Goal: Task Accomplishment & Management: Manage account settings

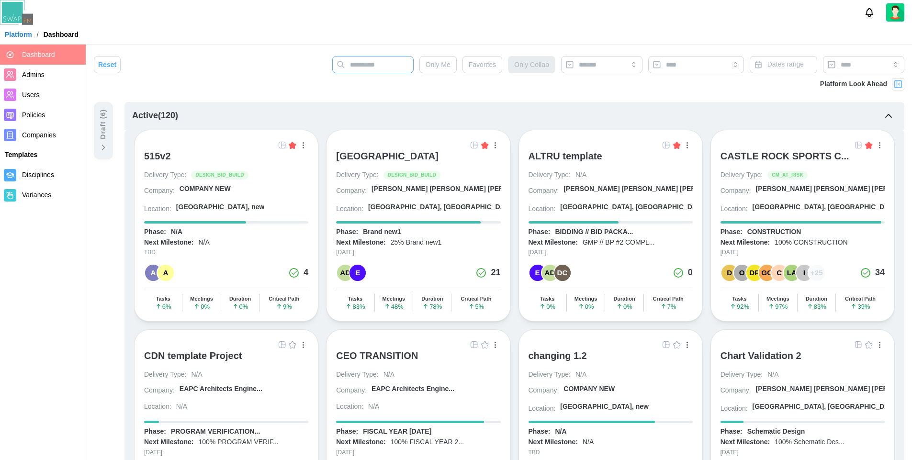
click at [376, 63] on input "text" at bounding box center [372, 64] width 81 height 17
type input "***"
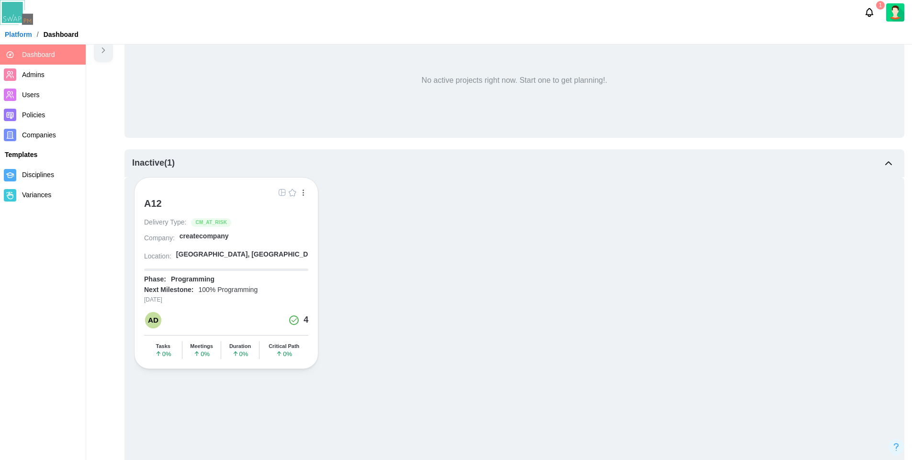
scroll to position [112, 0]
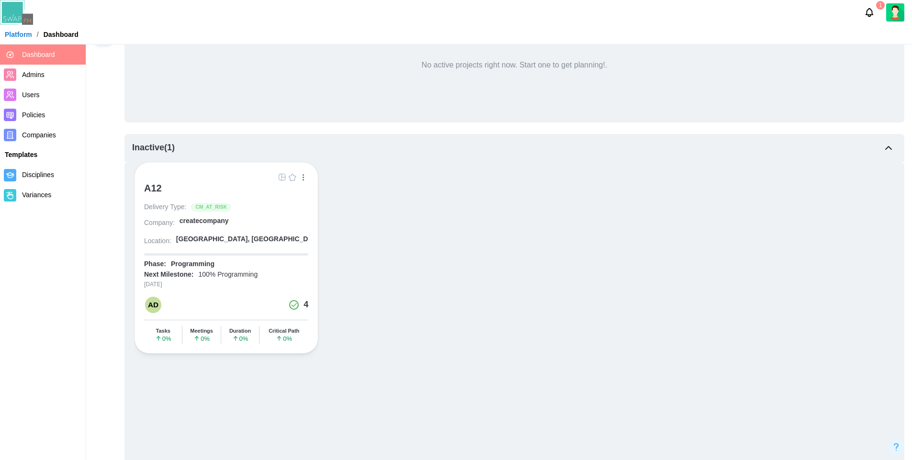
click at [153, 193] on div "A12" at bounding box center [153, 187] width 18 height 11
click at [201, 222] on div "createcompany" at bounding box center [203, 221] width 49 height 10
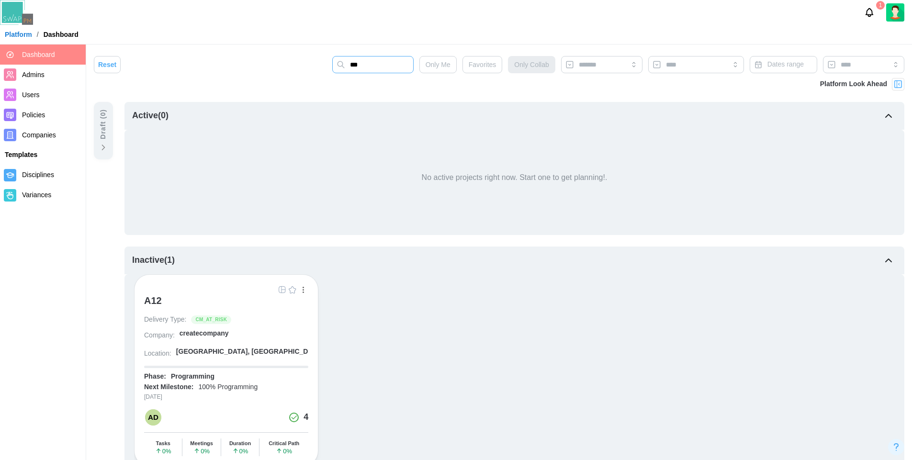
click at [377, 69] on input "***" at bounding box center [372, 64] width 81 height 17
type input "*"
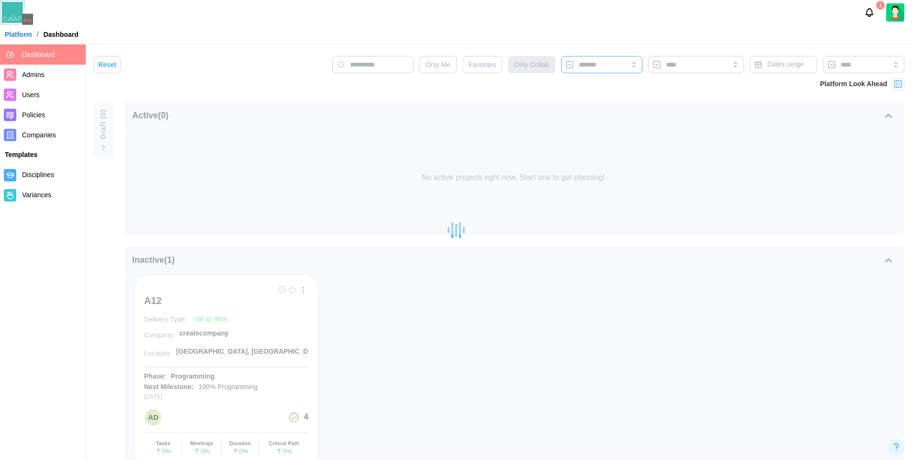
click at [600, 62] on input "search" at bounding box center [601, 65] width 46 height 8
type input "******"
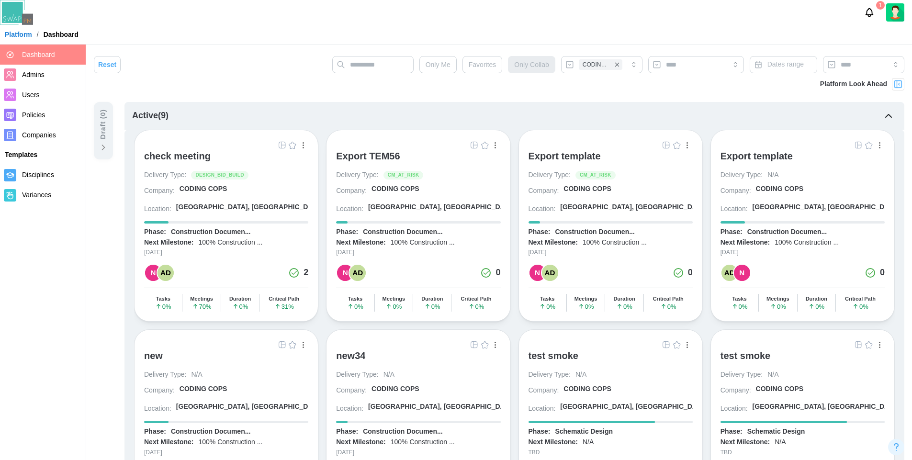
click at [300, 117] on div "Active ( 9 )" at bounding box center [513, 116] width 779 height 28
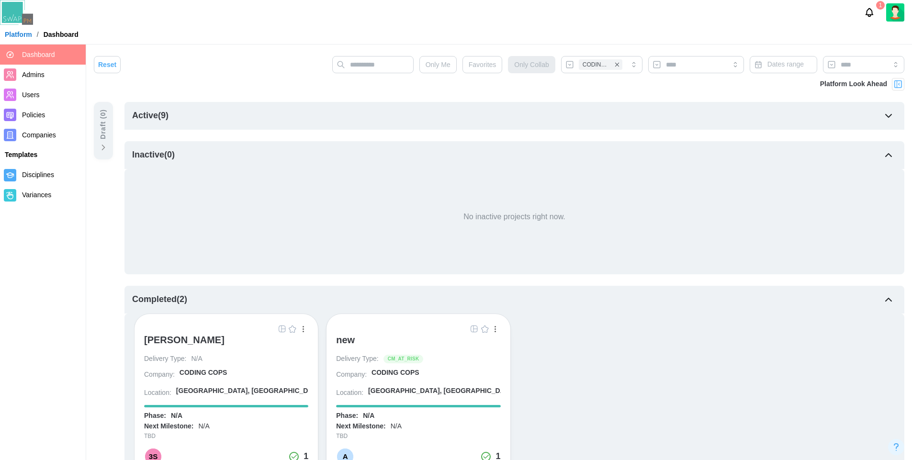
click at [300, 117] on div "Active ( 9 )" at bounding box center [513, 116] width 779 height 28
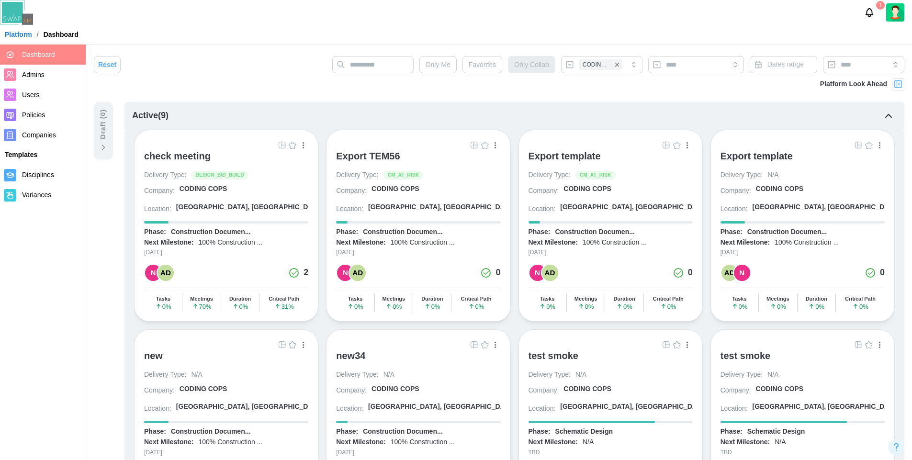
click at [185, 155] on div "check meeting" at bounding box center [177, 155] width 67 height 11
click at [387, 193] on div "CODING COPS" at bounding box center [395, 189] width 48 height 10
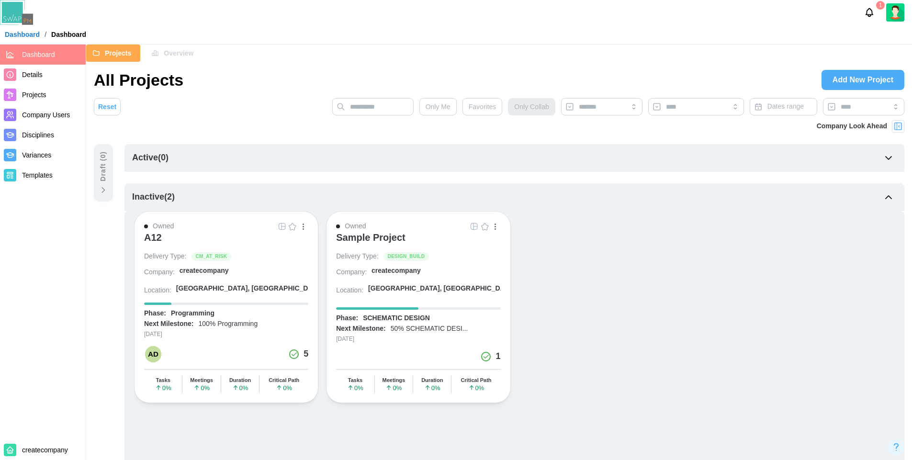
click at [155, 240] on div "A12" at bounding box center [153, 237] width 18 height 11
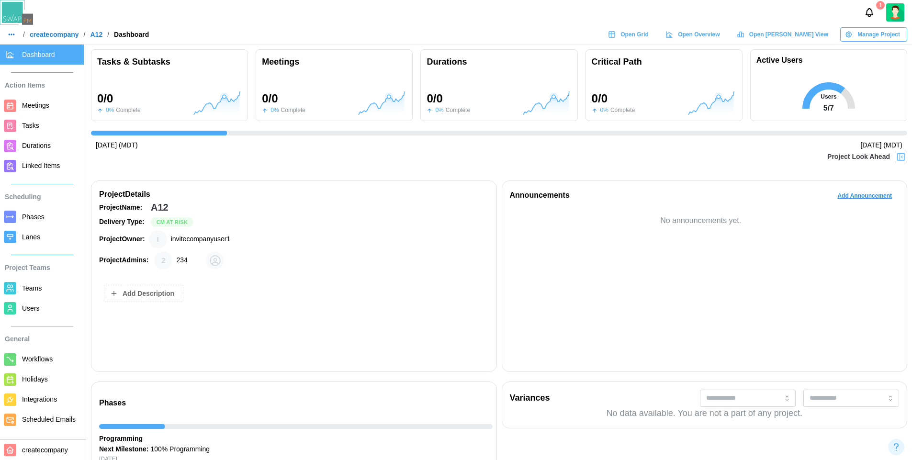
click at [69, 36] on link "createcompany" at bounding box center [54, 34] width 49 height 7
click at [37, 288] on span "Teams" at bounding box center [32, 288] width 20 height 8
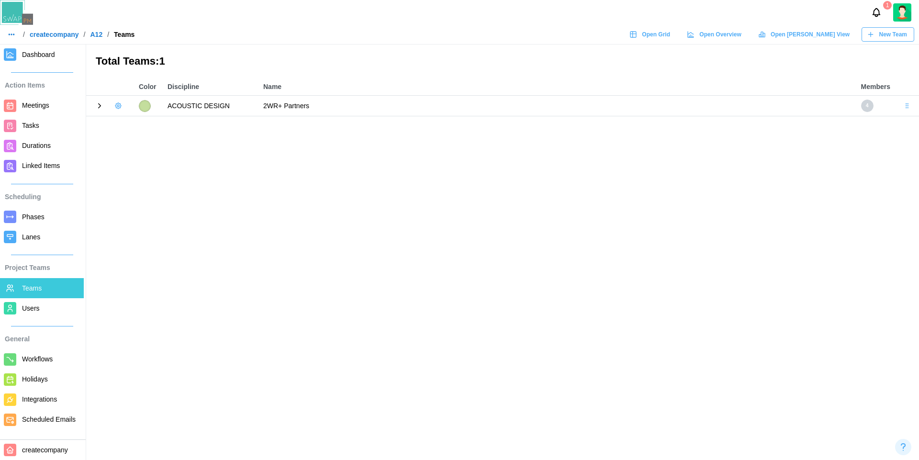
click at [100, 103] on icon at bounding box center [99, 105] width 9 height 9
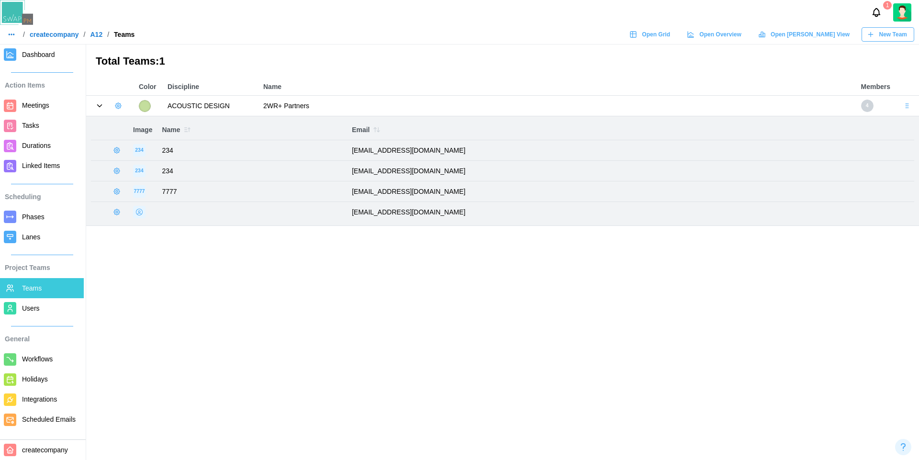
click at [890, 41] on button "New Team" at bounding box center [887, 34] width 53 height 14
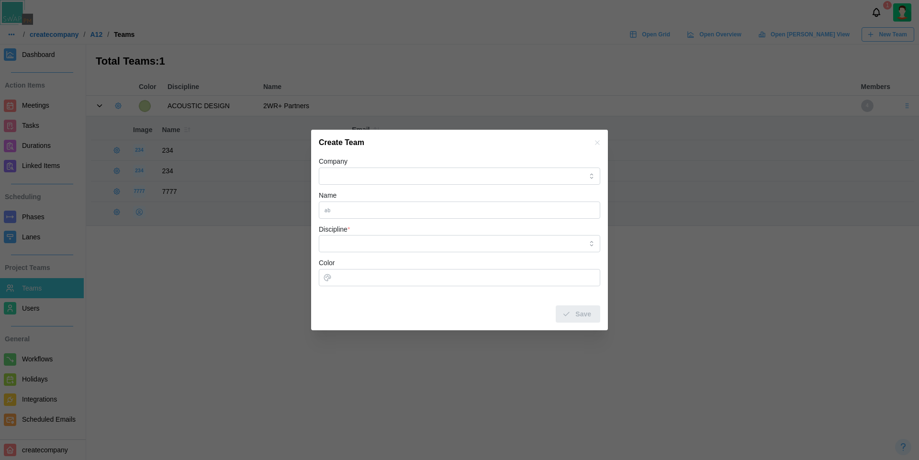
click at [598, 144] on icon "button" at bounding box center [597, 142] width 4 height 4
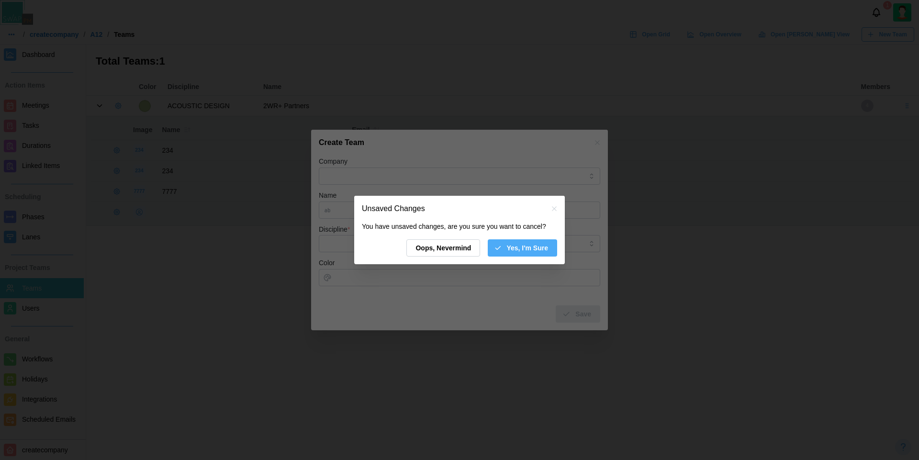
click at [517, 257] on div "You have unsaved changes, are you sure you want to cancel? Oops, Nevermind Yes,…" at bounding box center [459, 243] width 211 height 43
click at [523, 249] on span "Yes, I'm Sure" at bounding box center [527, 248] width 42 height 16
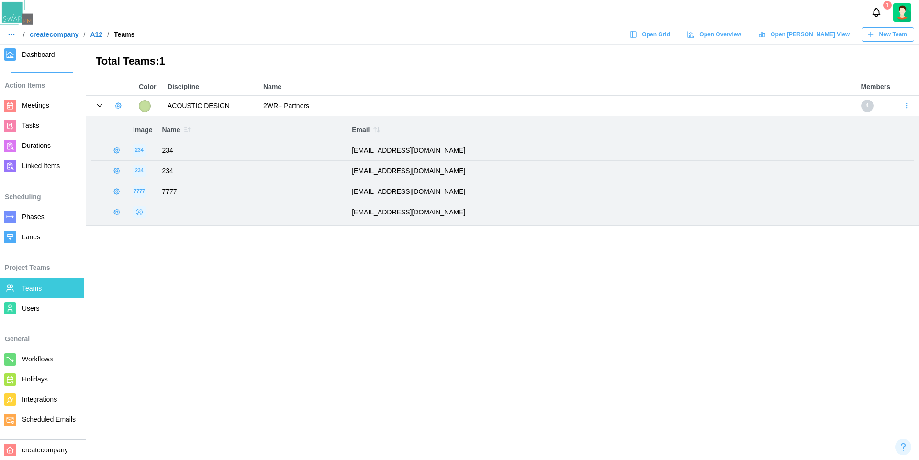
click at [115, 105] on icon "button" at bounding box center [118, 106] width 8 height 8
click at [145, 131] on button "Add User" at bounding box center [144, 126] width 60 height 18
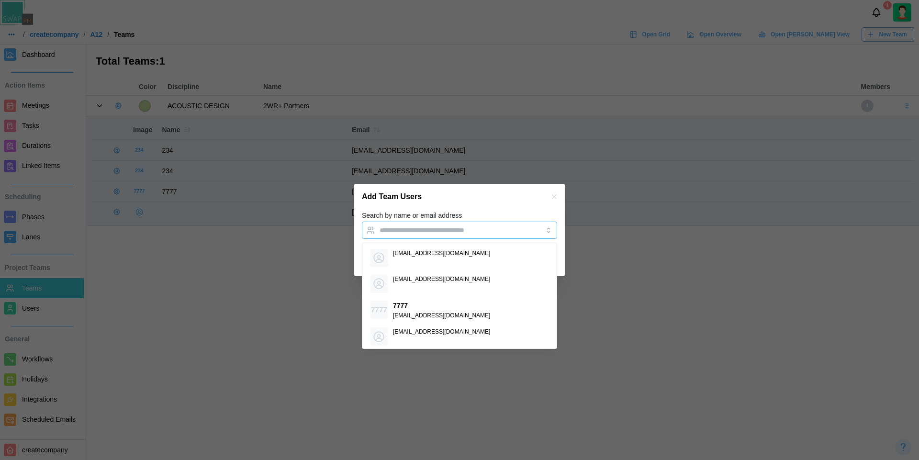
click at [405, 230] on input "Search by name or email address" at bounding box center [450, 230] width 143 height 8
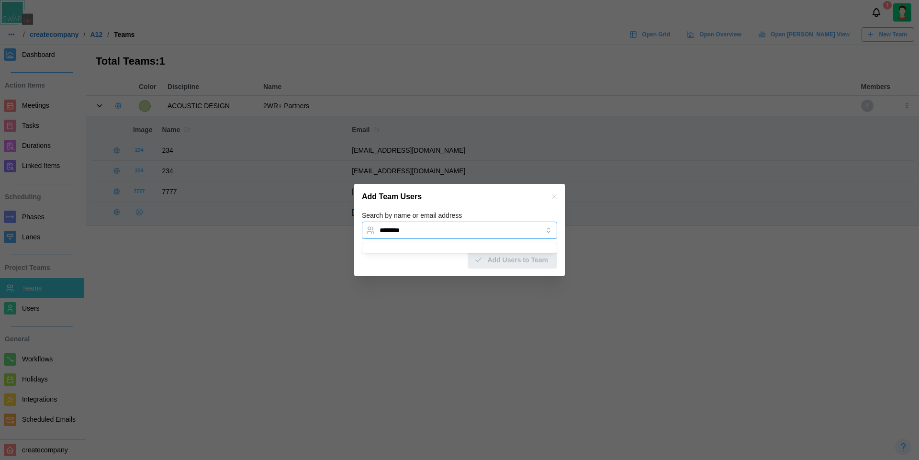
paste input "**********"
type input "**********"
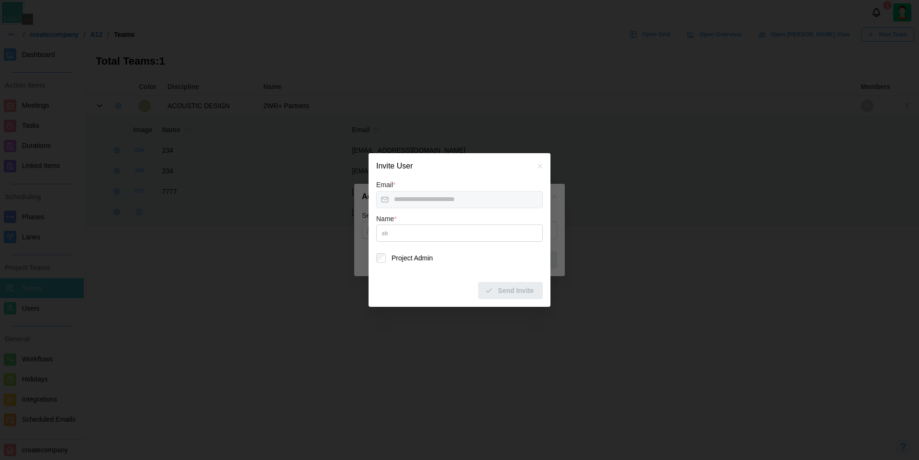
click at [425, 234] on input "Name *" at bounding box center [459, 232] width 167 height 17
type input "*******"
click at [513, 288] on span "Send Invite" at bounding box center [516, 290] width 36 height 16
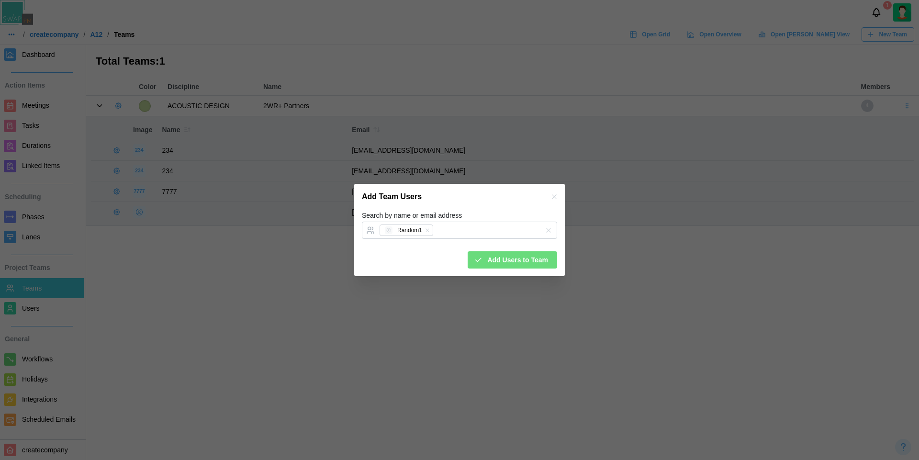
click at [508, 200] on div "Add Team Users" at bounding box center [459, 197] width 211 height 26
click at [519, 263] on span "Add Users to Team" at bounding box center [517, 260] width 61 height 16
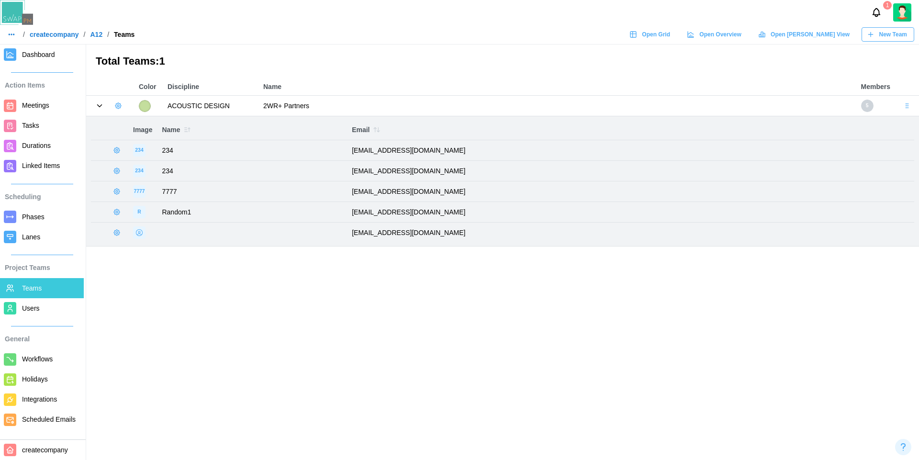
click at [546, 48] on main "Total Teams: 1 Color Discipline Name Members ACOUSTIC DESIGN 2WR+ Partners 5 Im…" at bounding box center [459, 230] width 919 height 460
click at [332, 30] on div "/ createcompany / A12 / Teams Open Grid Open Overview Open Gantt View New Team" at bounding box center [459, 34] width 919 height 14
click at [117, 213] on icon "button" at bounding box center [117, 212] width 2 height 2
click at [169, 235] on div "Manage User" at bounding box center [160, 233] width 61 height 11
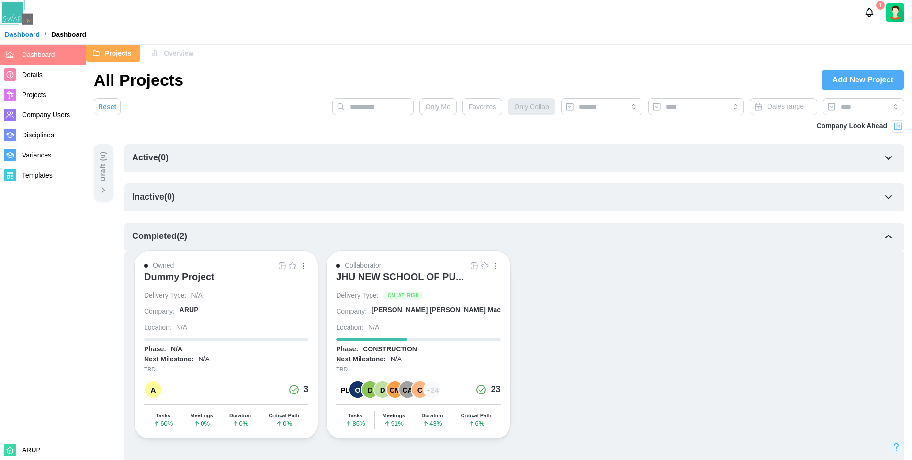
click at [49, 115] on span "Company Users" at bounding box center [46, 115] width 48 height 8
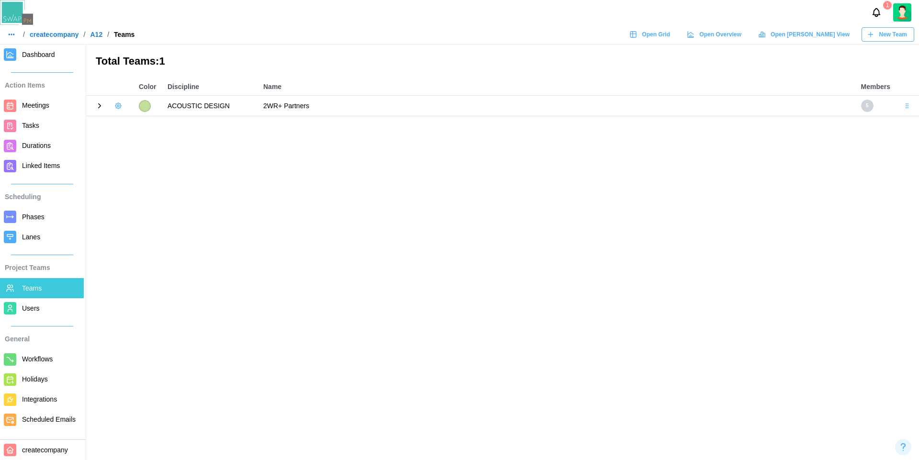
click at [101, 106] on icon at bounding box center [99, 105] width 9 height 9
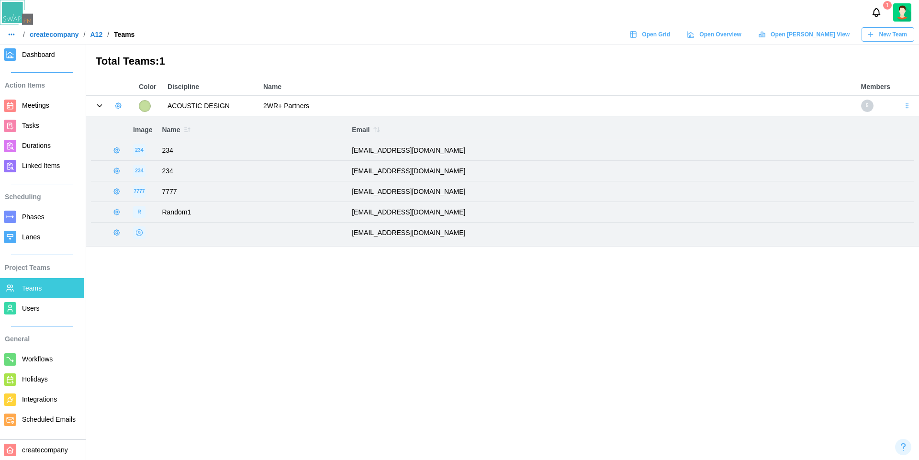
click at [116, 212] on icon "button" at bounding box center [117, 212] width 8 height 8
click at [152, 231] on div "Manage User" at bounding box center [160, 233] width 61 height 11
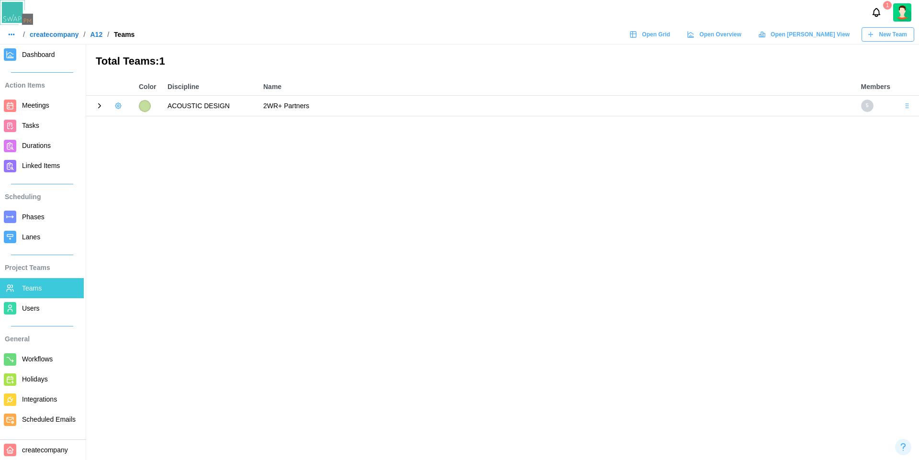
click at [120, 107] on icon "button" at bounding box center [118, 106] width 6 height 6
click at [11, 34] on icon "button" at bounding box center [12, 35] width 8 height 8
click at [40, 53] on div "Dashboard" at bounding box center [30, 55] width 35 height 11
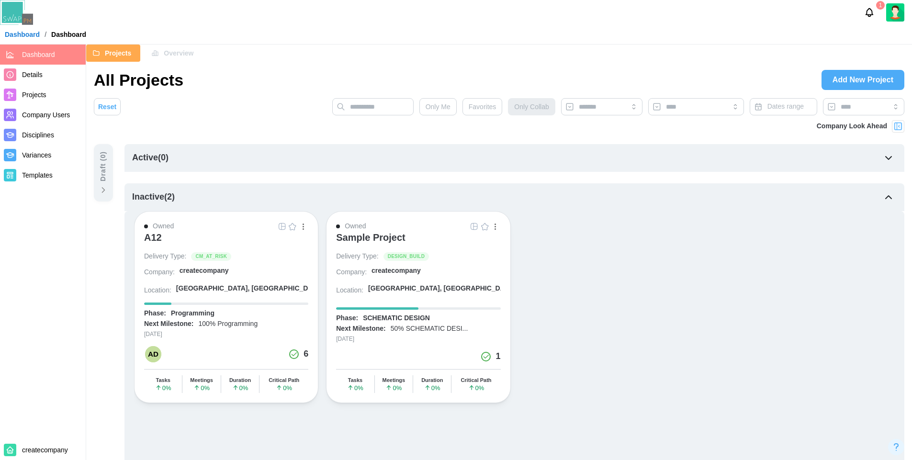
click at [42, 79] on span "Details" at bounding box center [52, 75] width 60 height 12
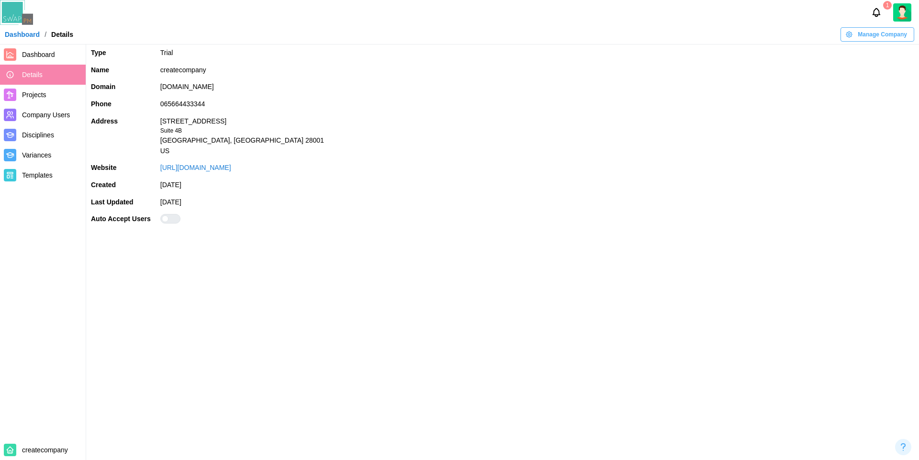
drag, startPoint x: 212, startPoint y: 88, endPoint x: 157, endPoint y: 90, distance: 55.1
click at [157, 90] on td "[DOMAIN_NAME]" at bounding box center [537, 86] width 763 height 17
copy td "[DOMAIN_NAME]"
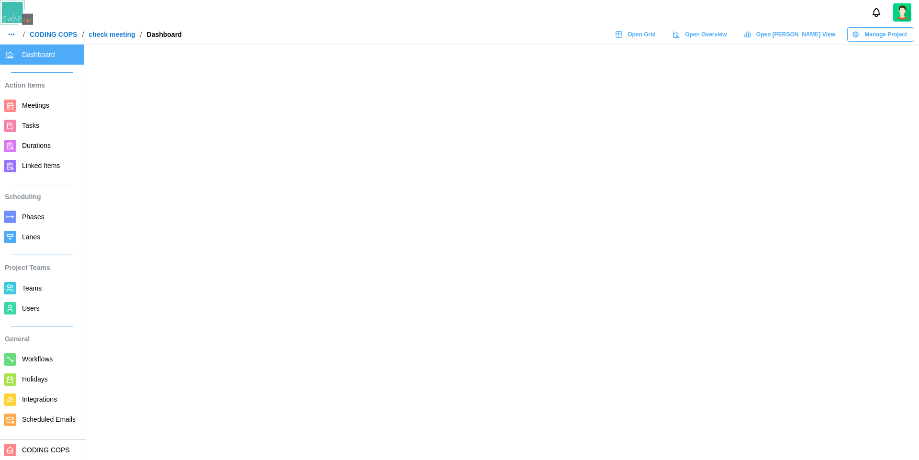
click at [26, 290] on span "Teams" at bounding box center [32, 288] width 20 height 8
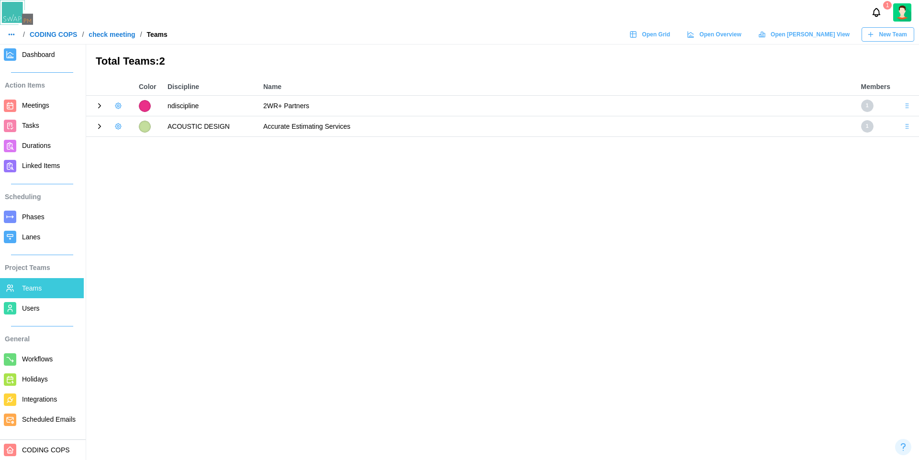
click at [117, 104] on icon "button" at bounding box center [118, 106] width 8 height 8
click at [141, 126] on div "Add User" at bounding box center [150, 126] width 35 height 8
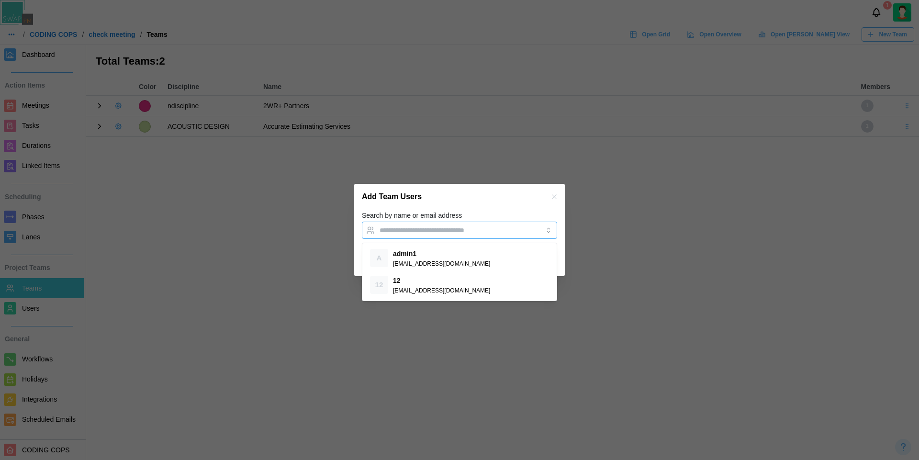
click at [394, 231] on input "Search by name or email address" at bounding box center [450, 230] width 143 height 8
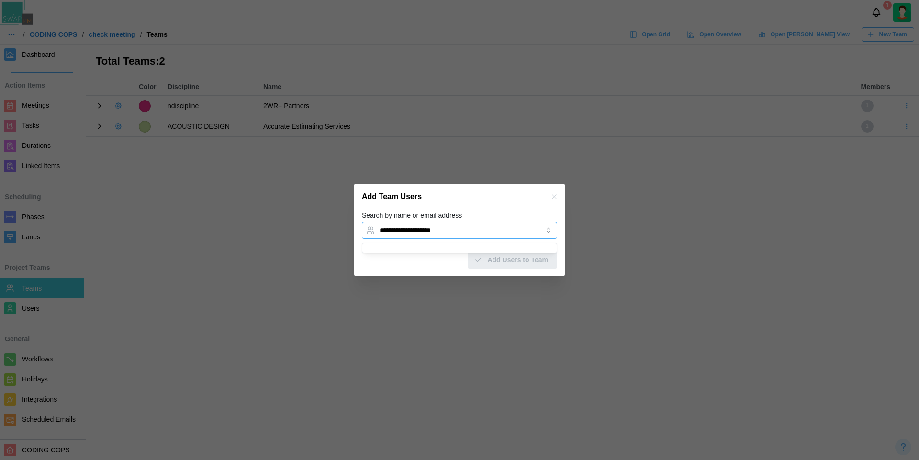
paste input "**********"
type input "**********"
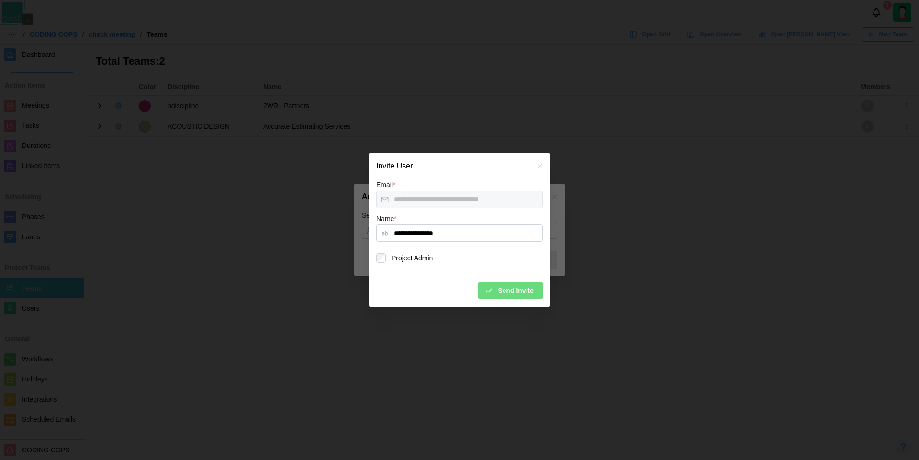
type input "**********"
click at [416, 262] on label "Project Admin" at bounding box center [409, 258] width 47 height 10
click at [455, 270] on form "**********" at bounding box center [459, 239] width 167 height 121
click at [523, 292] on span "Send Invite" at bounding box center [516, 290] width 36 height 16
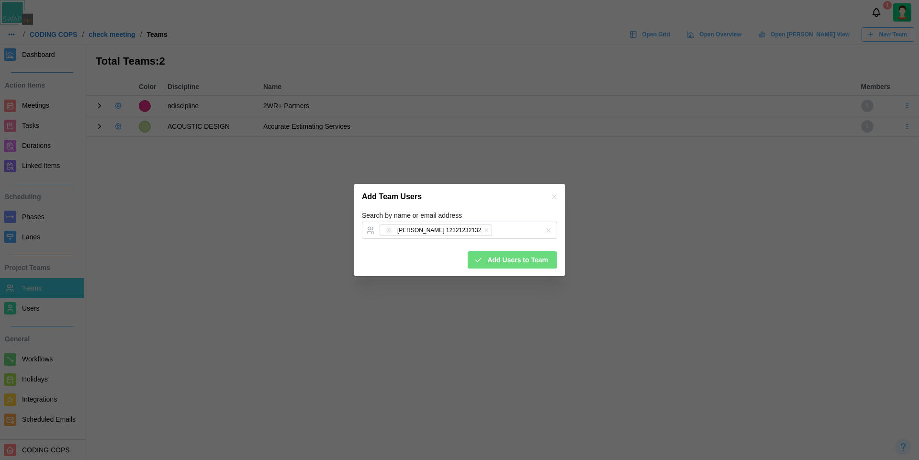
click at [484, 196] on div "Add Team Users" at bounding box center [459, 197] width 211 height 26
click at [526, 260] on span "Add Users to Team" at bounding box center [517, 260] width 61 height 16
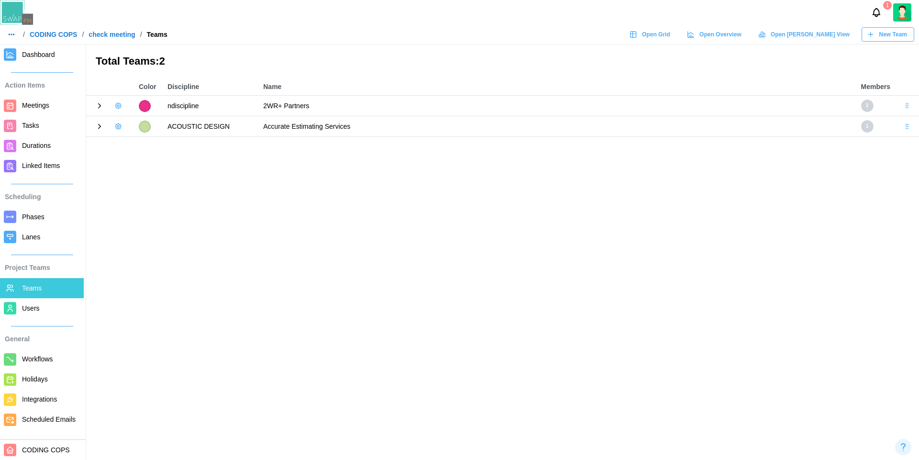
click at [98, 107] on icon at bounding box center [99, 105] width 9 height 9
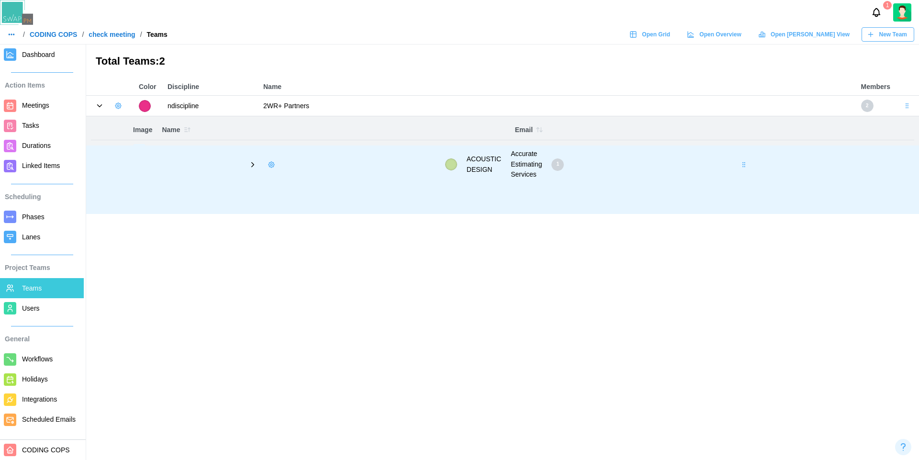
drag, startPoint x: 547, startPoint y: 172, endPoint x: 485, endPoint y: 205, distance: 70.0
click at [485, 205] on body "1 / CODING COPS / check meeting / Teams Open Grid Open Overview Open Gantt View…" at bounding box center [459, 230] width 919 height 460
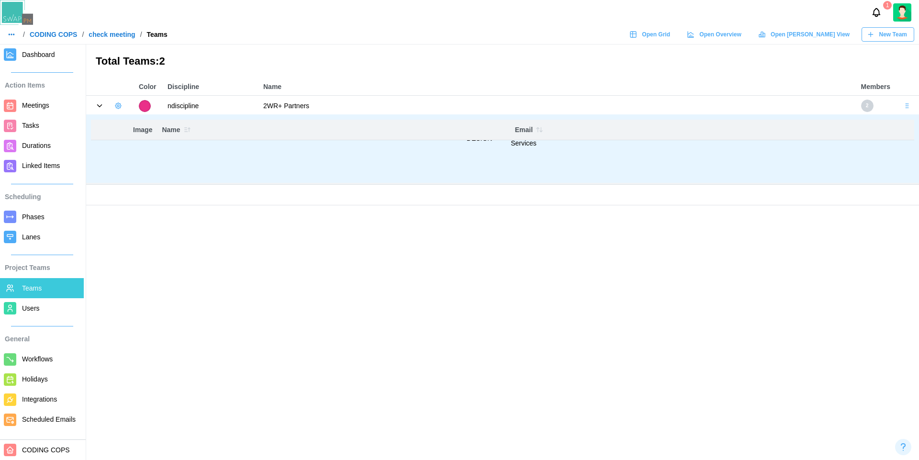
drag, startPoint x: 548, startPoint y: 173, endPoint x: 491, endPoint y: 171, distance: 57.5
click at [491, 171] on body "1 / CODING COPS / check meeting / Teams Open Grid Open Overview Open Gantt View…" at bounding box center [459, 230] width 919 height 460
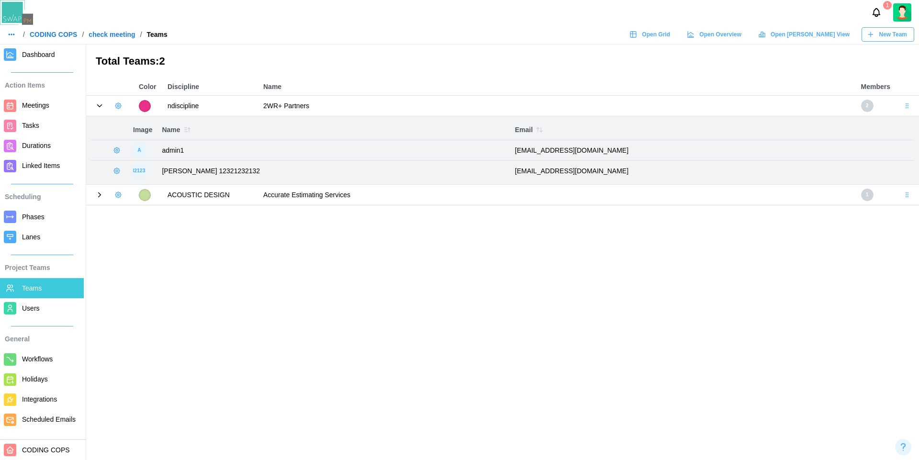
click at [490, 216] on main "Total Teams: 2 Color Discipline Name Members ndiscipline 2WR+ Partners 2 Image …" at bounding box center [459, 230] width 919 height 460
click at [120, 108] on icon "button" at bounding box center [118, 106] width 6 height 6
click at [147, 129] on div "Add User" at bounding box center [150, 126] width 35 height 8
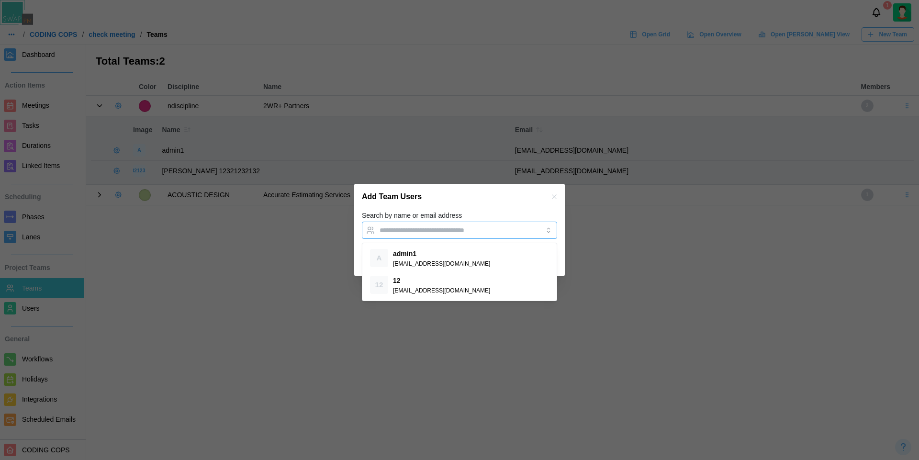
click at [422, 227] on input "Search by name or email address" at bounding box center [450, 230] width 143 height 8
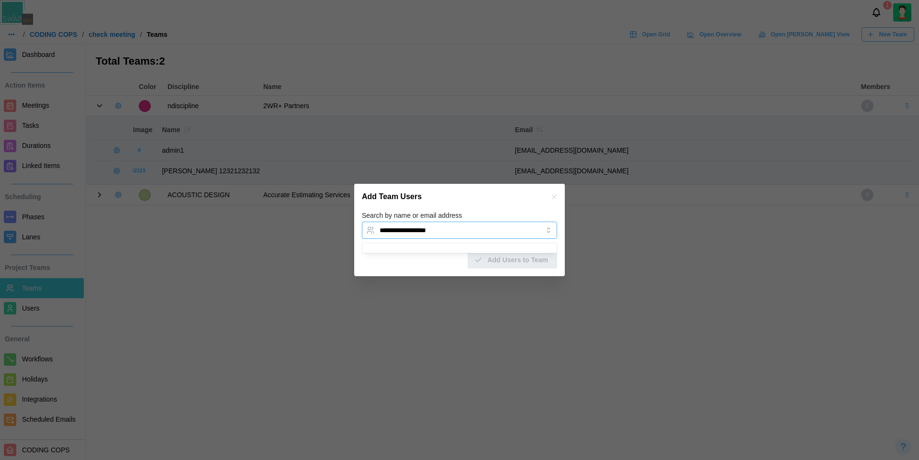
paste input "**********"
type input "**********"
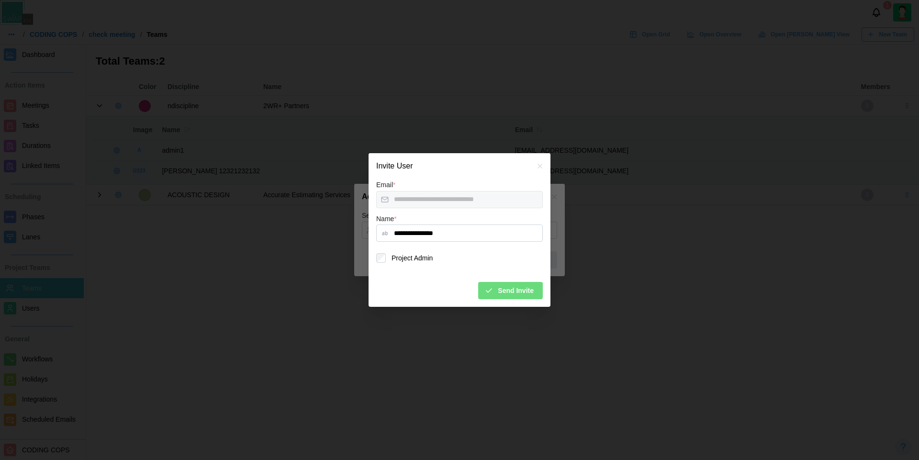
type input "**********"
click at [421, 260] on label "Project Admin" at bounding box center [409, 258] width 47 height 10
click at [519, 293] on span "Send Invite" at bounding box center [516, 290] width 36 height 16
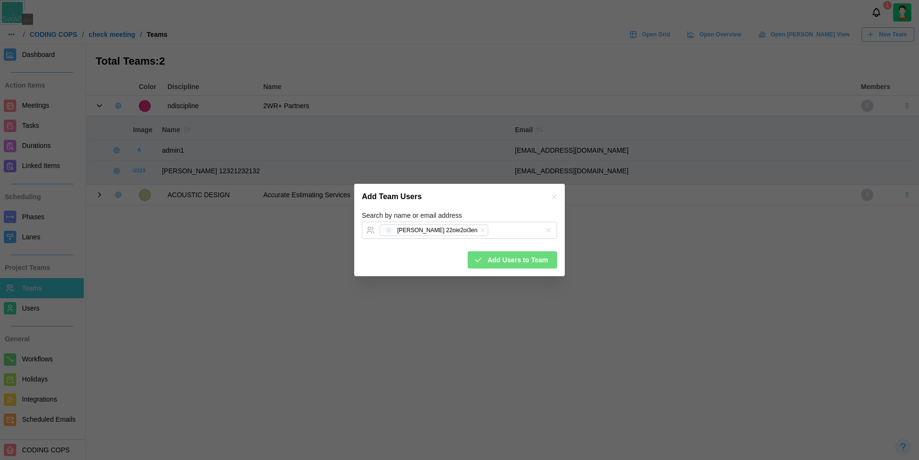
click at [504, 213] on div "Search by name or email address Umar 22oie2oi3en" at bounding box center [459, 224] width 195 height 29
click at [529, 261] on span "Add Users to Team" at bounding box center [517, 260] width 61 height 16
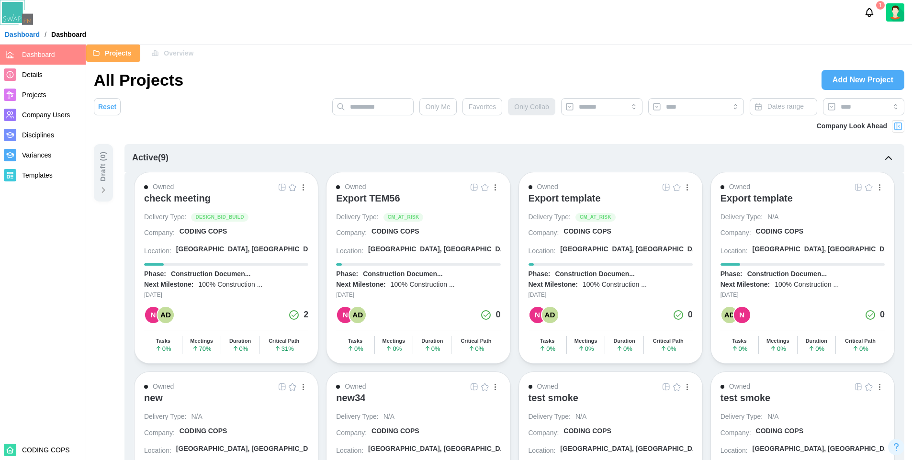
click at [33, 75] on span "Details" at bounding box center [32, 75] width 21 height 8
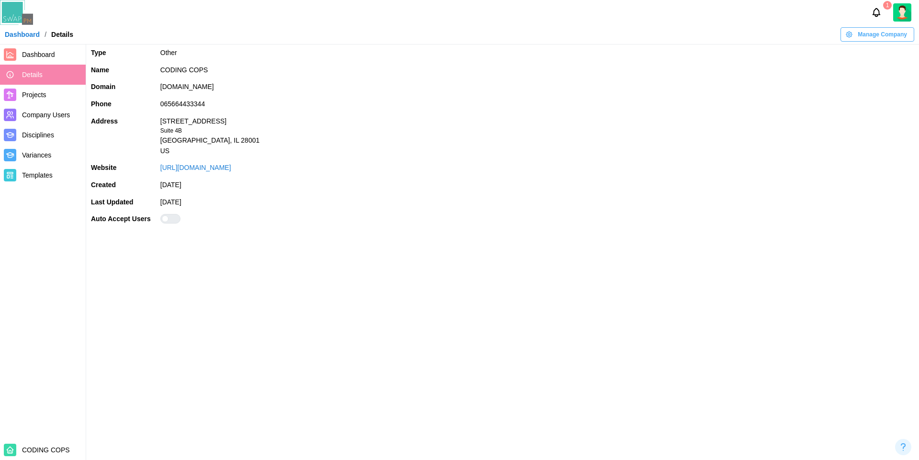
drag, startPoint x: 214, startPoint y: 88, endPoint x: 159, endPoint y: 84, distance: 55.2
click at [159, 84] on td "[DOMAIN_NAME]" at bounding box center [537, 86] width 763 height 17
copy td "[DOMAIN_NAME]"
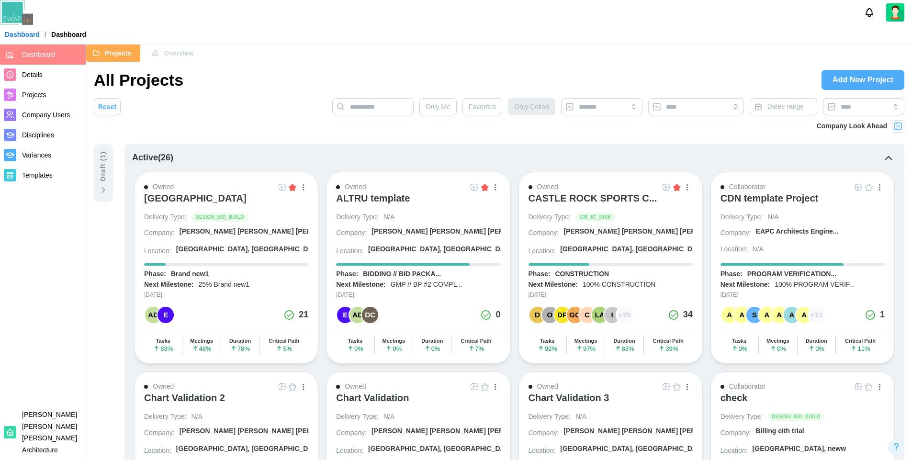
click at [870, 84] on span "Add New Project" at bounding box center [862, 79] width 61 height 19
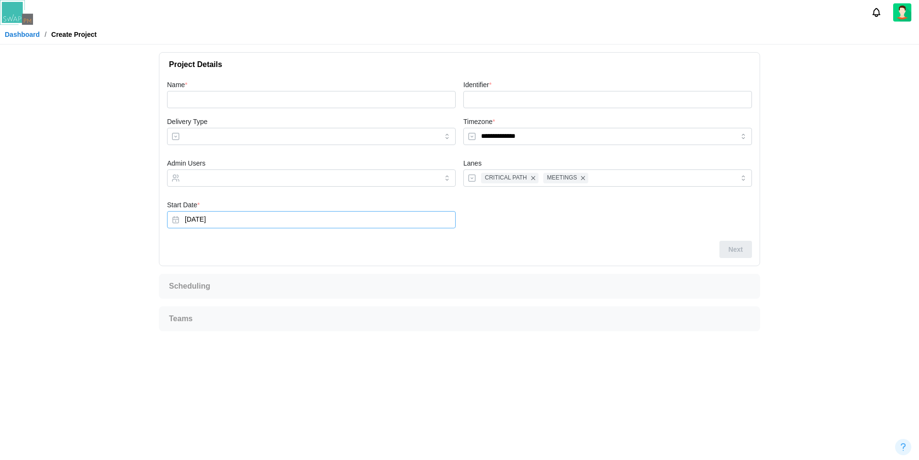
click at [244, 225] on button "Aug 22, 2025" at bounding box center [311, 219] width 289 height 17
click at [460, 234] on div at bounding box center [607, 216] width 296 height 42
click at [482, 267] on div "**********" at bounding box center [459, 191] width 616 height 294
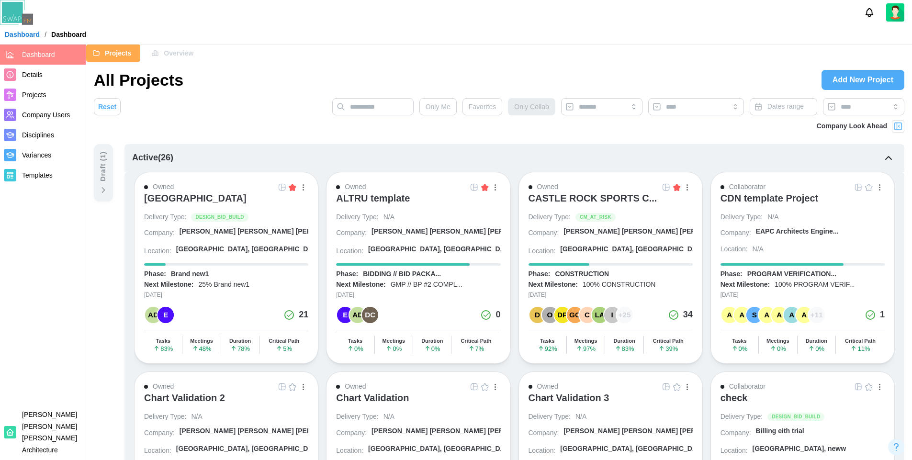
click at [218, 195] on div "[GEOGRAPHIC_DATA]" at bounding box center [195, 197] width 102 height 11
click at [41, 94] on span "Projects" at bounding box center [34, 95] width 24 height 8
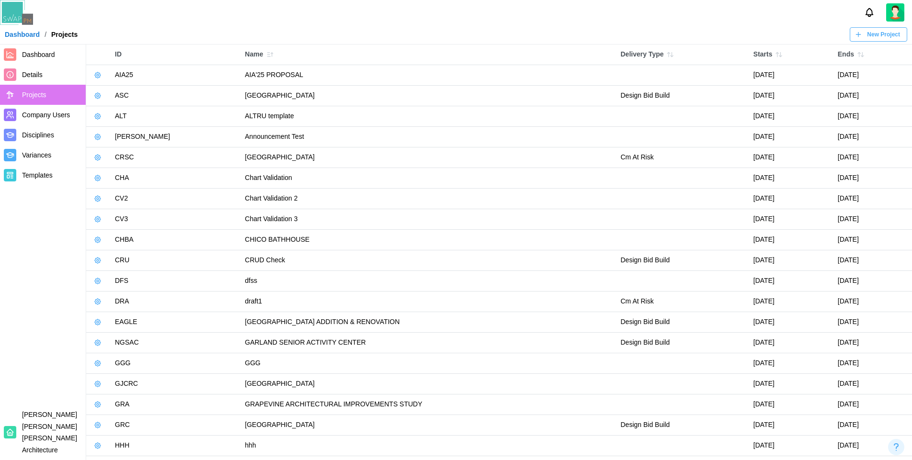
click at [95, 121] on button "button" at bounding box center [97, 116] width 13 height 13
click at [407, 7] on div at bounding box center [456, 12] width 912 height 25
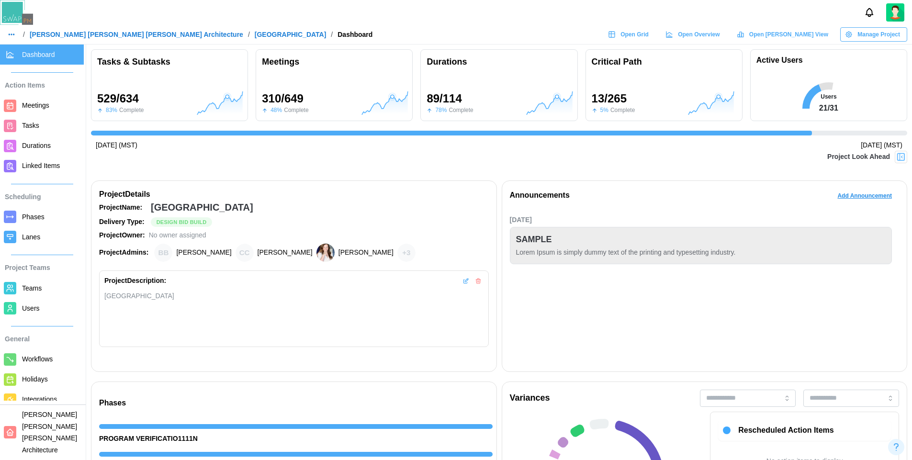
scroll to position [0, 8882]
click at [882, 38] on span "Manage Project" at bounding box center [878, 34] width 43 height 13
click at [871, 26] on header "/ [PERSON_NAME] [PERSON_NAME] [PERSON_NAME] Architecture / ALTRU SPORTS COMPLEX…" at bounding box center [456, 22] width 912 height 44
